Goal: Transaction & Acquisition: Purchase product/service

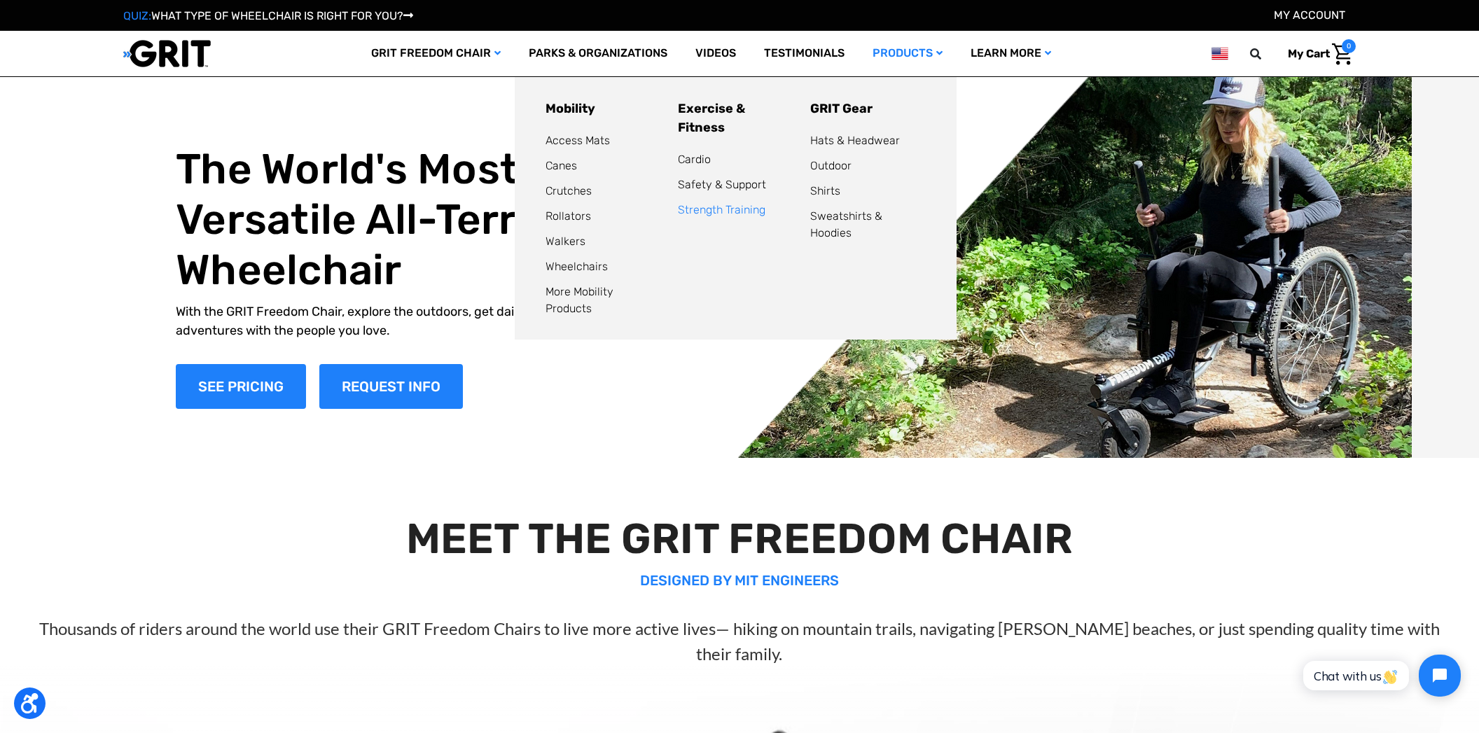
click at [696, 203] on link "Strength Training" at bounding box center [722, 209] width 88 height 13
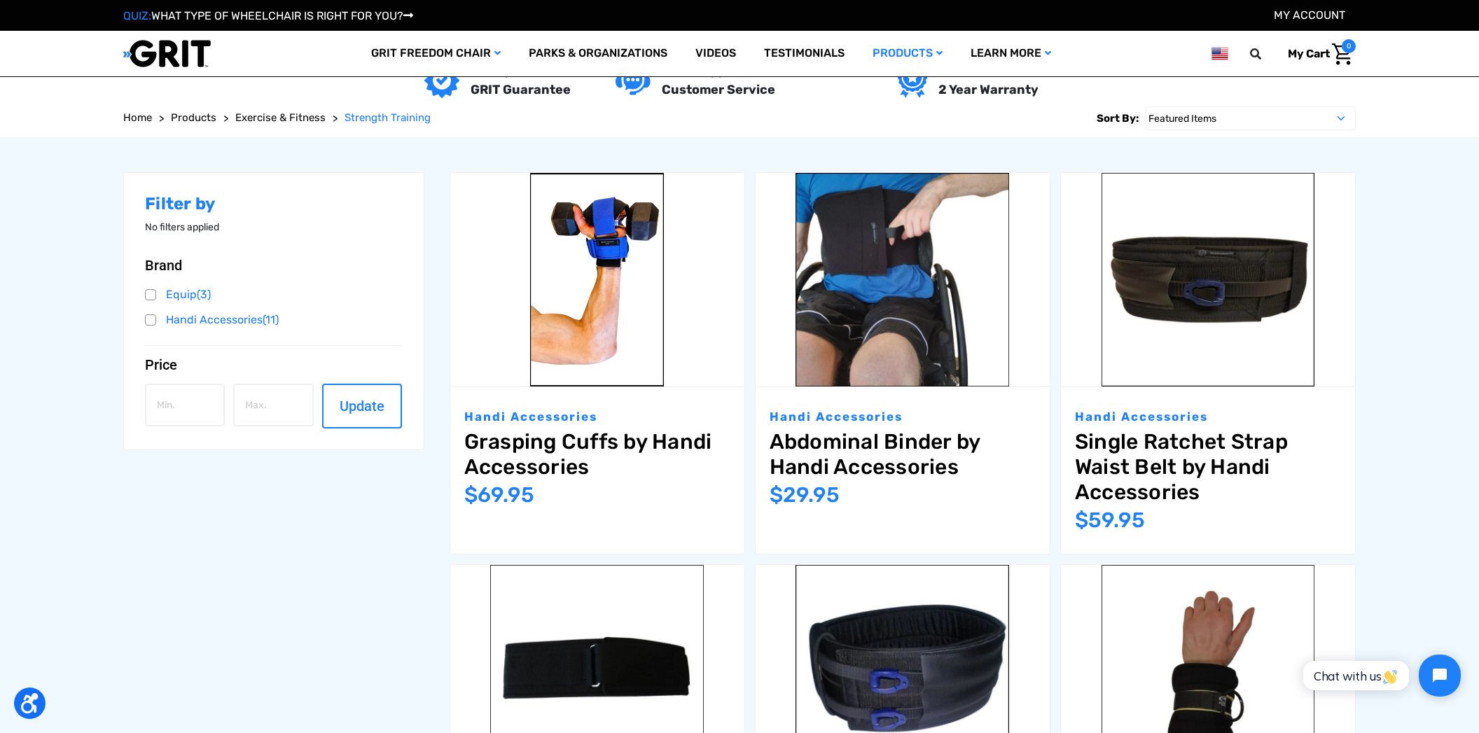
click at [662, 402] on div "Handi Accessories Grasping Cuffs by Handi Accessories MSRP: Was: Now: $69.95" at bounding box center [597, 470] width 294 height 167
click at [519, 444] on link "Grasping Cuffs by Handi Accessories" at bounding box center [597, 454] width 266 height 50
